Goal: Navigation & Orientation: Find specific page/section

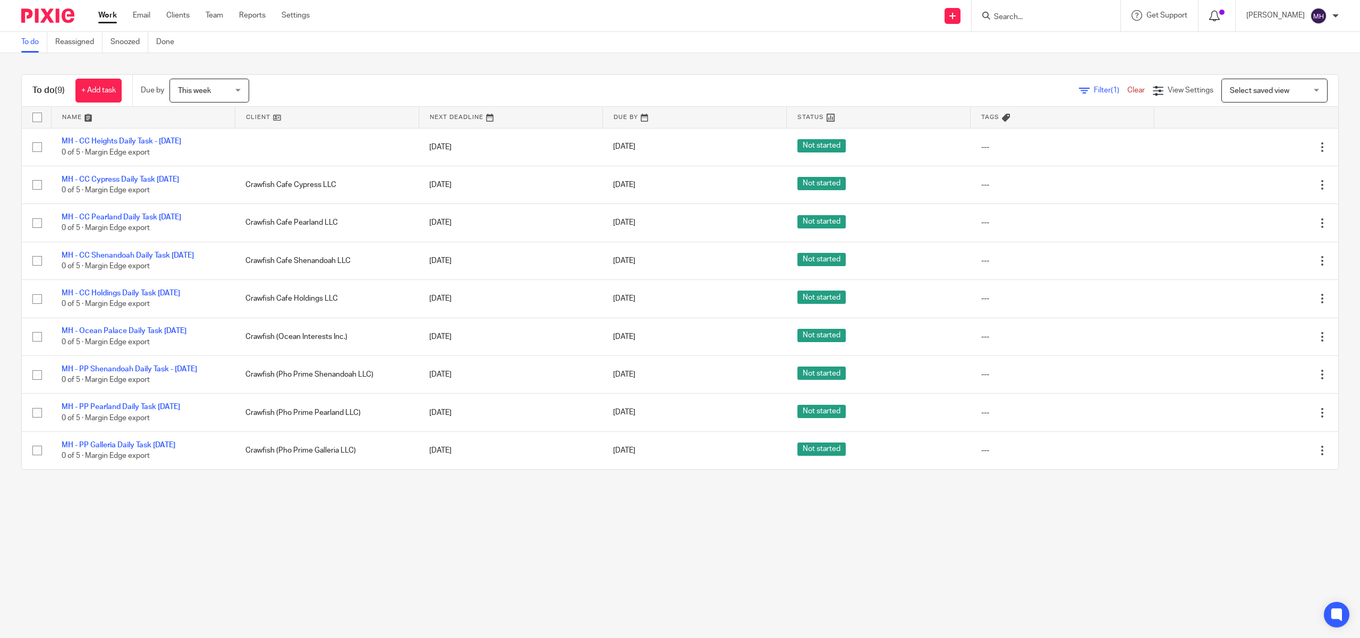
click at [1219, 11] on icon at bounding box center [1214, 16] width 11 height 11
click at [1219, 13] on icon at bounding box center [1214, 16] width 11 height 11
click at [1219, 17] on icon at bounding box center [1214, 16] width 11 height 11
click at [1219, 15] on icon at bounding box center [1214, 16] width 11 height 11
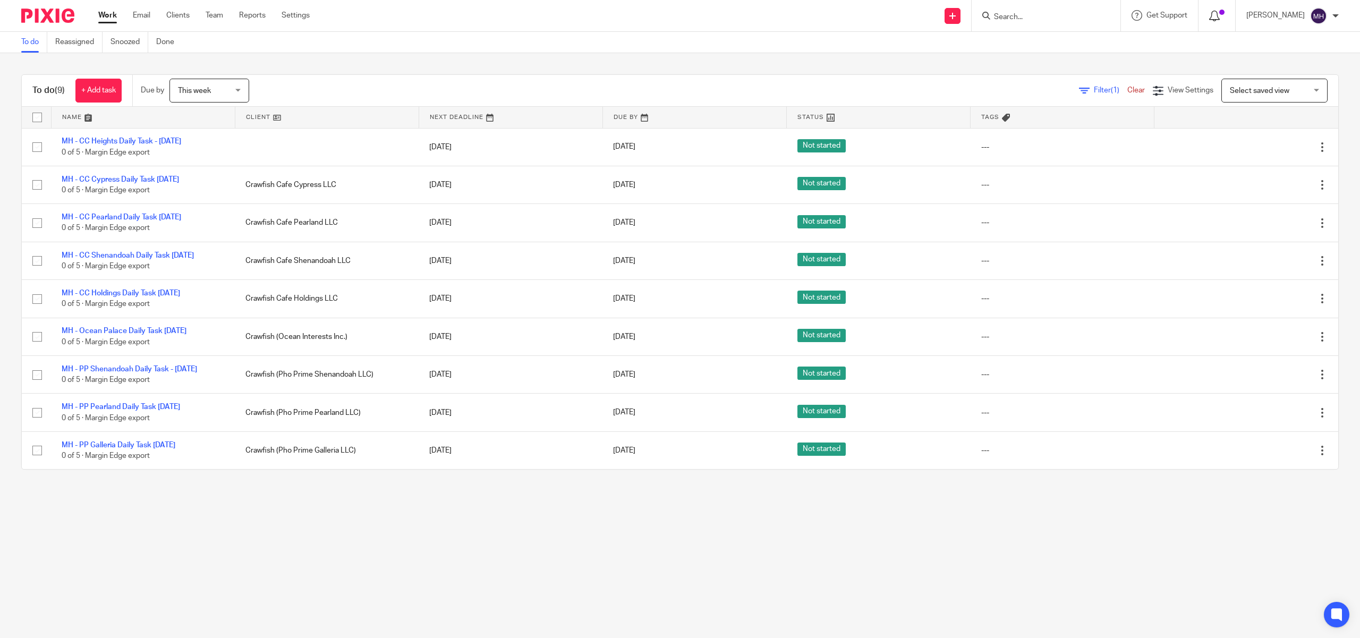
click at [1219, 15] on icon at bounding box center [1214, 16] width 11 height 11
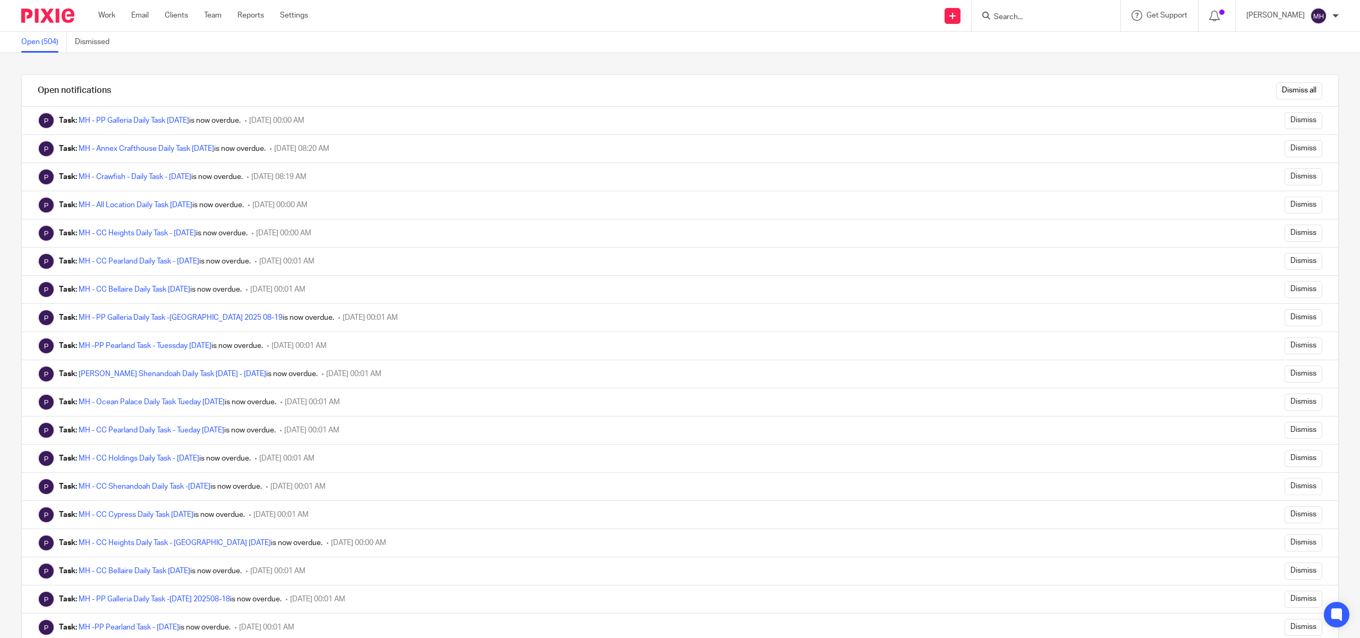
click at [47, 10] on img at bounding box center [47, 15] width 53 height 14
